Goal: Transaction & Acquisition: Download file/media

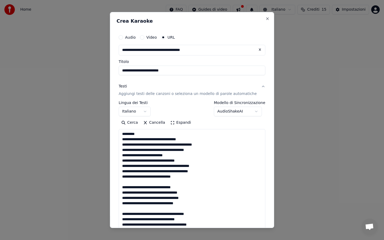
select select "**"
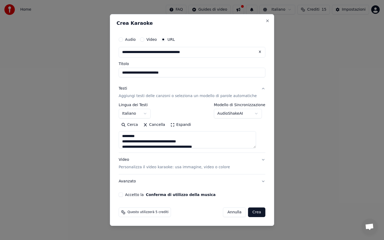
scroll to position [249, 0]
click at [155, 165] on p "Personalizza il video karaoke: usa immagine, video o colore" at bounding box center [174, 166] width 111 height 5
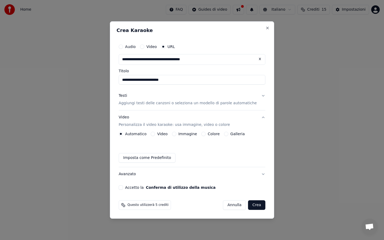
click at [155, 134] on button "Video" at bounding box center [153, 134] width 4 height 4
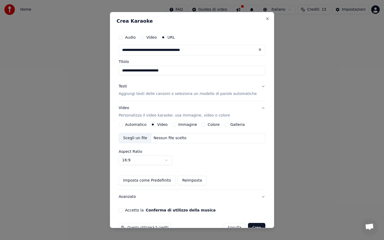
click at [169, 137] on div "Nessun file scelto" at bounding box center [169, 137] width 37 height 5
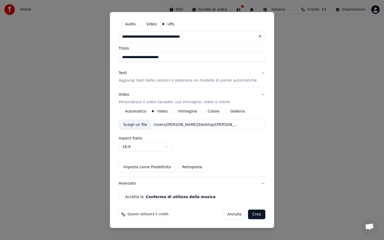
click at [123, 197] on button "Accetto la Conferma di utilizzo della musica" at bounding box center [121, 197] width 4 height 4
click at [252, 215] on button "Crea" at bounding box center [256, 214] width 17 height 10
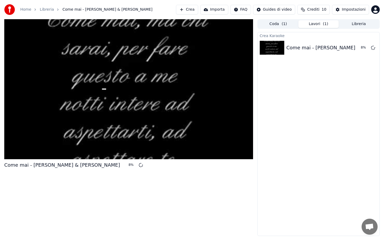
click at [265, 11] on html "Home Libreria Come mai - [PERSON_NAME] & [PERSON_NAME] Importa FAQ Guides di vi…" at bounding box center [192, 120] width 384 height 240
click at [262, 69] on html "Home Libreria Come mai - [PERSON_NAME] & [PERSON_NAME] Importa FAQ Guides di vi…" at bounding box center [192, 120] width 384 height 240
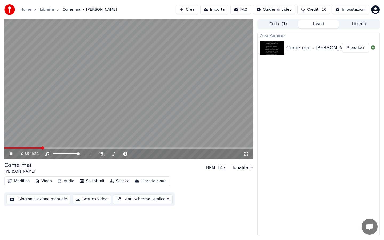
click at [9, 153] on icon at bounding box center [15, 154] width 13 height 4
click at [4, 148] on span at bounding box center [4, 147] width 0 height 1
click at [11, 153] on icon at bounding box center [10, 154] width 3 height 4
click at [11, 153] on icon at bounding box center [15, 154] width 13 height 4
click at [11, 153] on icon at bounding box center [10, 154] width 3 height 4
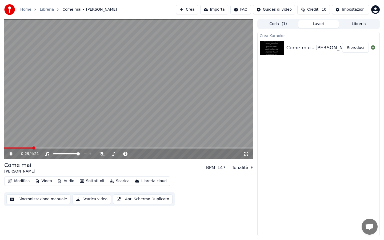
click at [11, 153] on icon at bounding box center [15, 154] width 13 height 4
click at [11, 153] on icon at bounding box center [10, 154] width 3 height 4
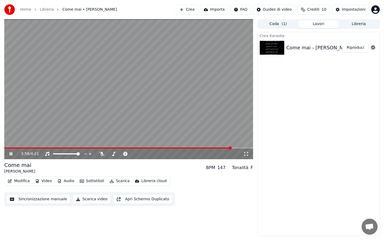
click at [11, 153] on icon at bounding box center [15, 154] width 13 height 4
click at [11, 153] on icon at bounding box center [10, 154] width 3 height 4
click at [5, 147] on video at bounding box center [128, 89] width 249 height 140
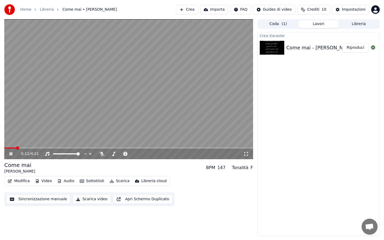
click at [10, 156] on div "0:12 / 4:21" at bounding box center [128, 153] width 244 height 5
click at [12, 153] on icon at bounding box center [11, 153] width 3 height 3
click at [12, 153] on icon at bounding box center [10, 154] width 3 height 4
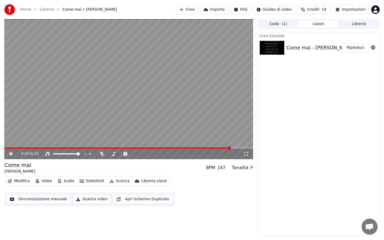
click at [237, 147] on video at bounding box center [128, 89] width 249 height 140
click at [238, 147] on video at bounding box center [128, 89] width 249 height 140
click at [118, 181] on button "Scarica" at bounding box center [119, 180] width 24 height 7
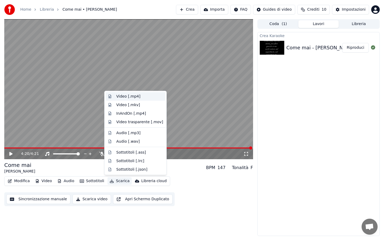
click at [132, 94] on div "Video [.mp4]" at bounding box center [128, 96] width 24 height 5
